Goal: Transaction & Acquisition: Obtain resource

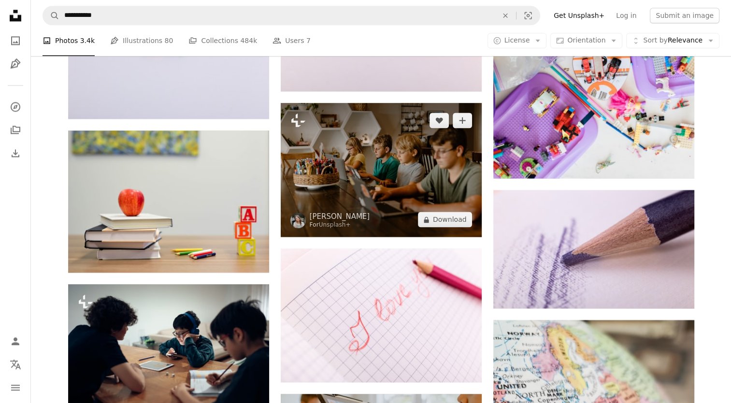
scroll to position [12280, 0]
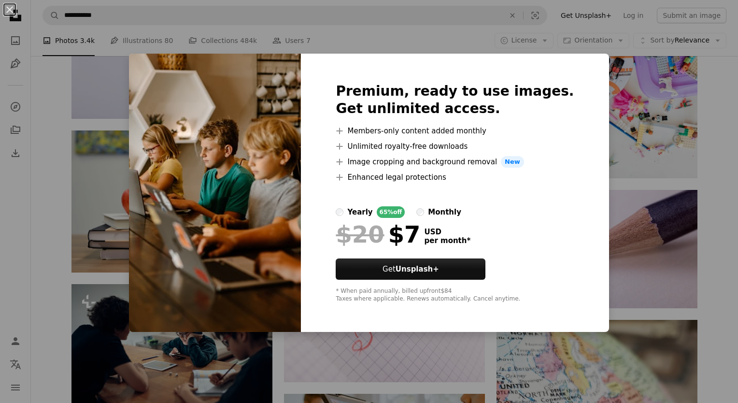
click at [432, 37] on div "An X shape Premium, ready to use images. Get unlimited access. A plus sign Memb…" at bounding box center [369, 201] width 738 height 403
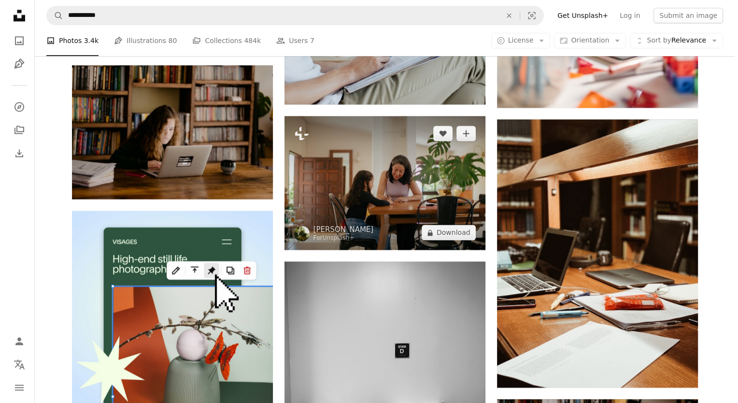
scroll to position [1295, 0]
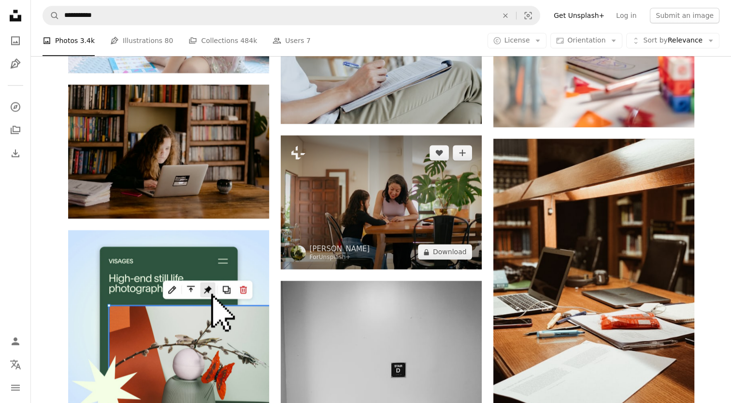
click at [379, 213] on img at bounding box center [381, 202] width 201 height 134
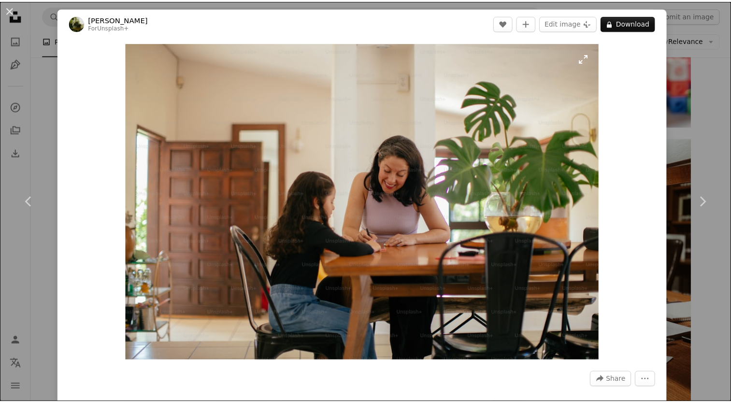
scroll to position [6, 0]
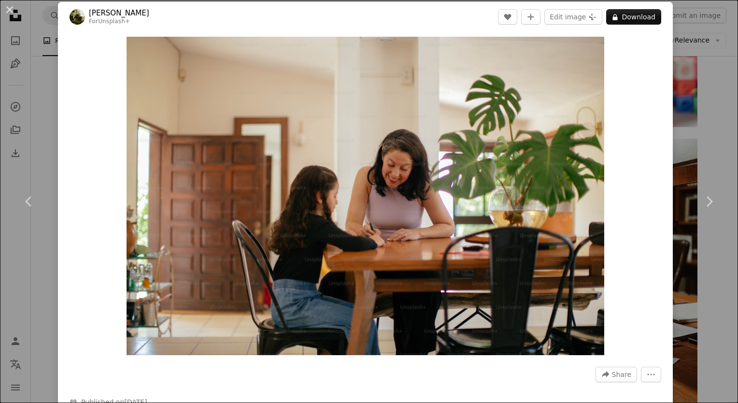
click at [711, 89] on div "An X shape Chevron left Chevron right [PERSON_NAME] For Unsplash+ A heart A plu…" at bounding box center [369, 201] width 738 height 403
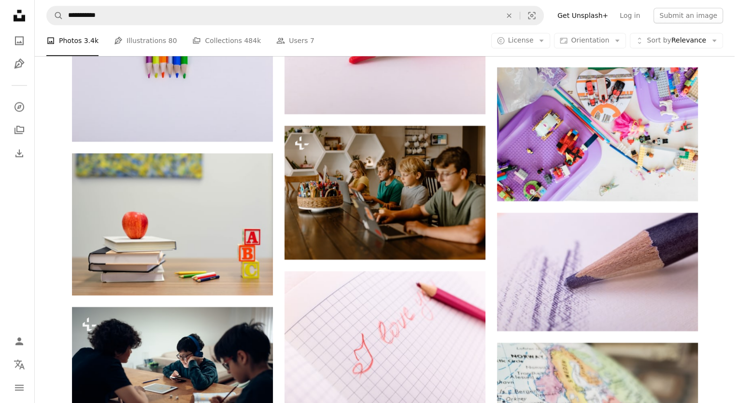
scroll to position [12254, 0]
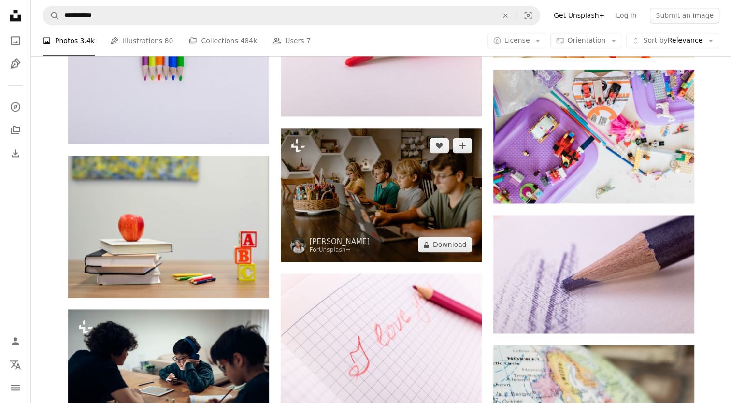
click at [359, 189] on img at bounding box center [381, 195] width 201 height 134
